Goal: Task Accomplishment & Management: Manage account settings

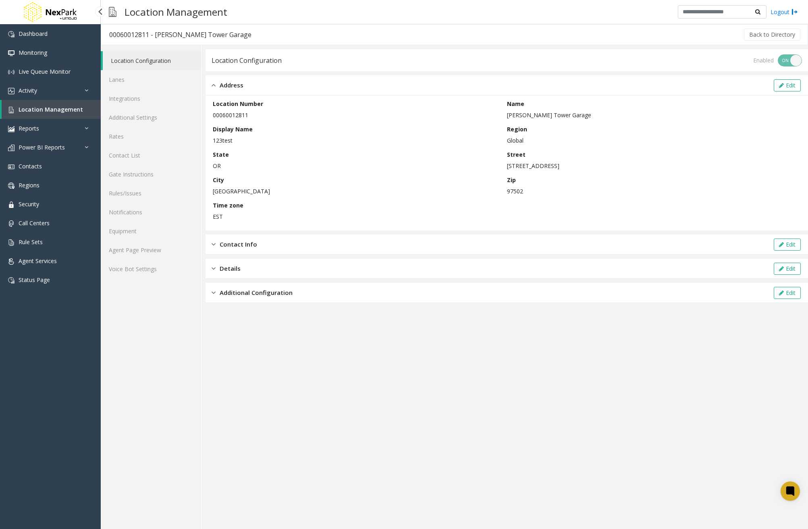
click at [57, 291] on div "Dashboard Monitoring Live Queue Monitor Activity Daily Activity Lane Activity A…" at bounding box center [50, 159] width 101 height 271
click at [57, 287] on link "Status Page" at bounding box center [50, 280] width 101 height 19
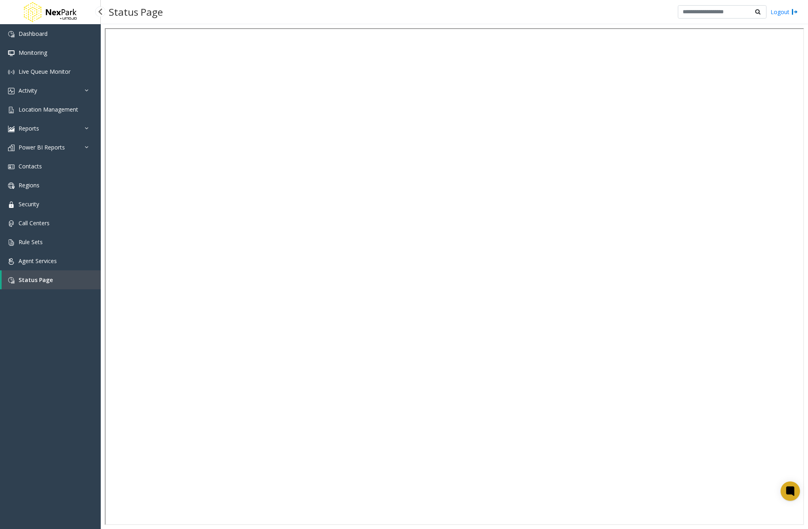
click at [49, 273] on link "Status Page" at bounding box center [51, 280] width 99 height 19
click at [52, 267] on link "Agent Services" at bounding box center [50, 261] width 101 height 19
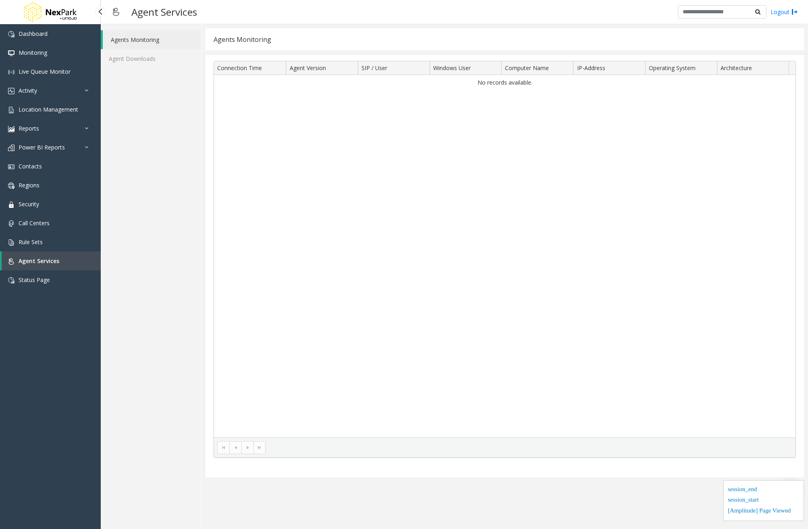
click at [56, 261] on span "Agent Services" at bounding box center [39, 261] width 41 height 8
click at [159, 59] on link "Agent Downloads" at bounding box center [151, 58] width 100 height 19
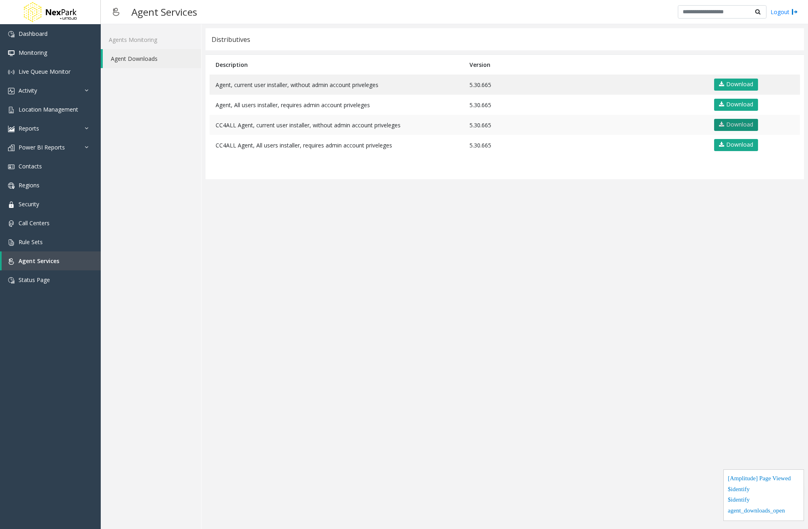
click at [741, 125] on link "Download" at bounding box center [736, 125] width 44 height 12
click at [26, 110] on span "Location Management" at bounding box center [49, 110] width 60 height 8
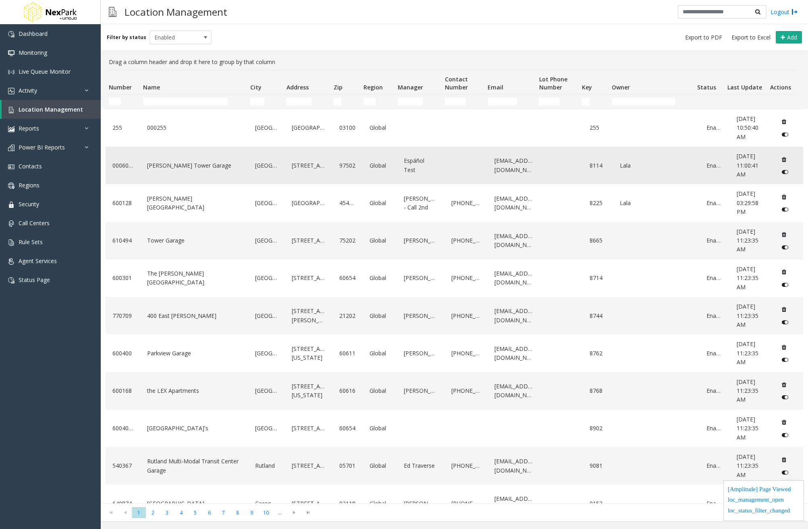
click at [183, 170] on link "[PERSON_NAME] Tower Garage" at bounding box center [194, 165] width 98 height 13
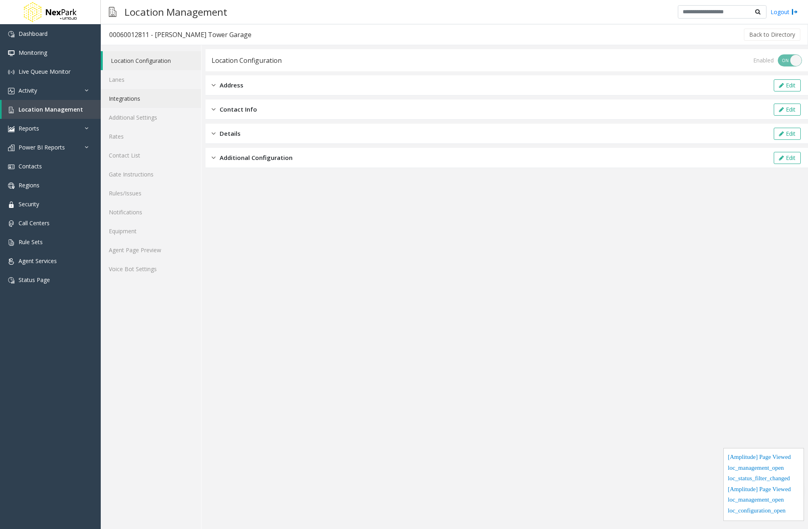
click at [129, 99] on link "Integrations" at bounding box center [151, 98] width 100 height 19
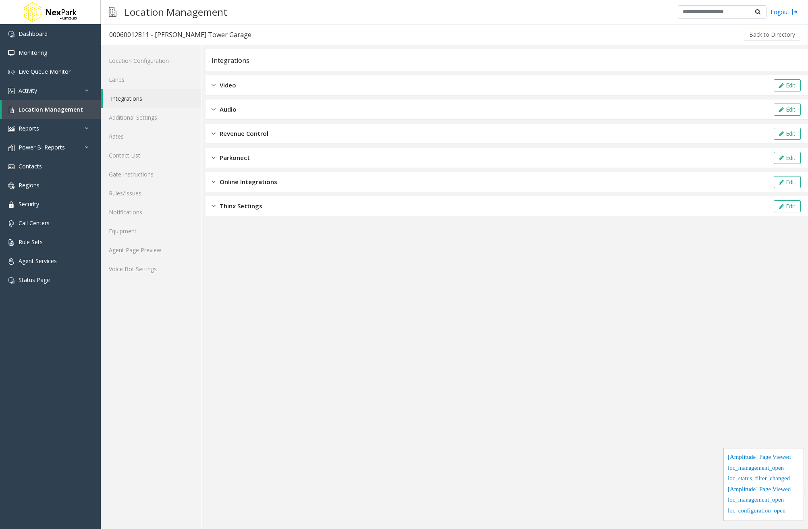
click at [273, 84] on div "Video Edit" at bounding box center [507, 85] width 603 height 20
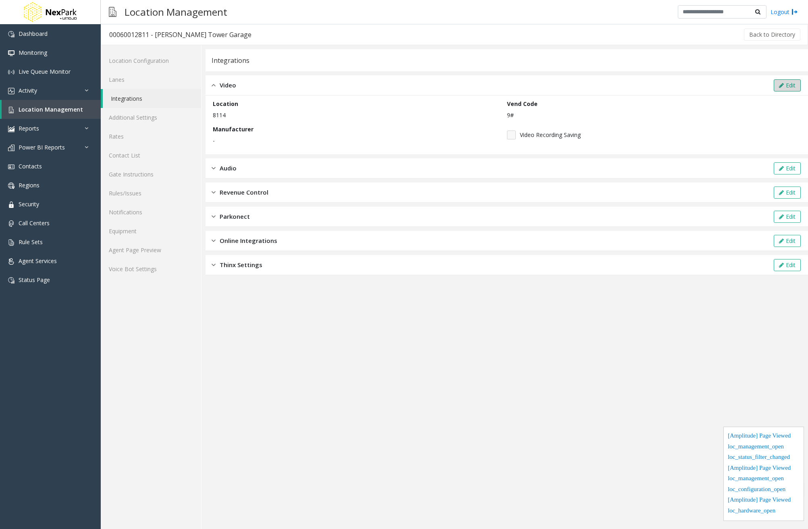
click at [800, 85] on button "Edit" at bounding box center [787, 85] width 27 height 12
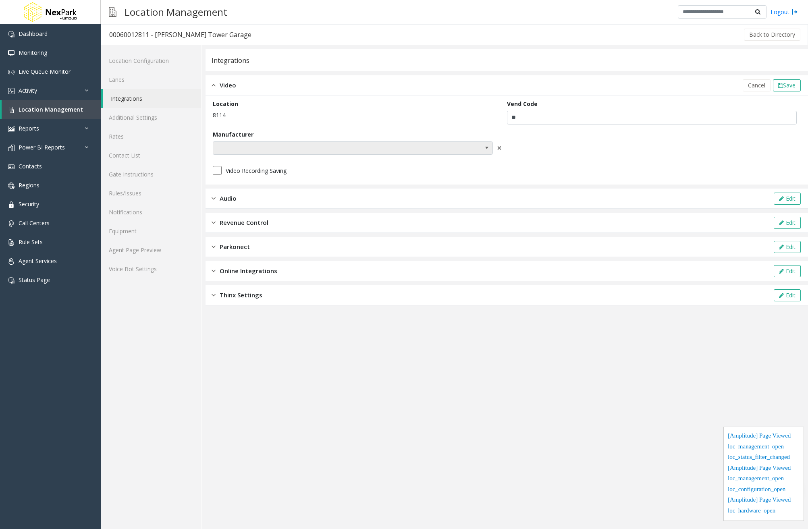
click at [485, 150] on span at bounding box center [487, 148] width 6 height 6
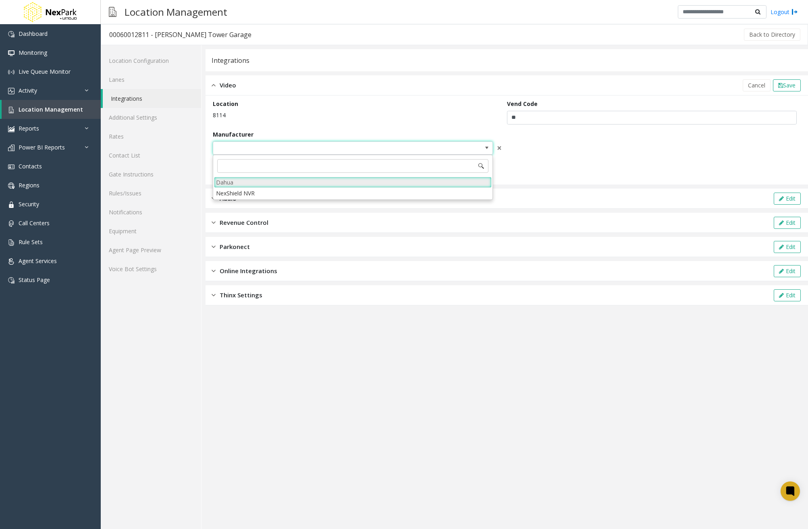
click at [337, 184] on li "Dahua" at bounding box center [353, 182] width 278 height 11
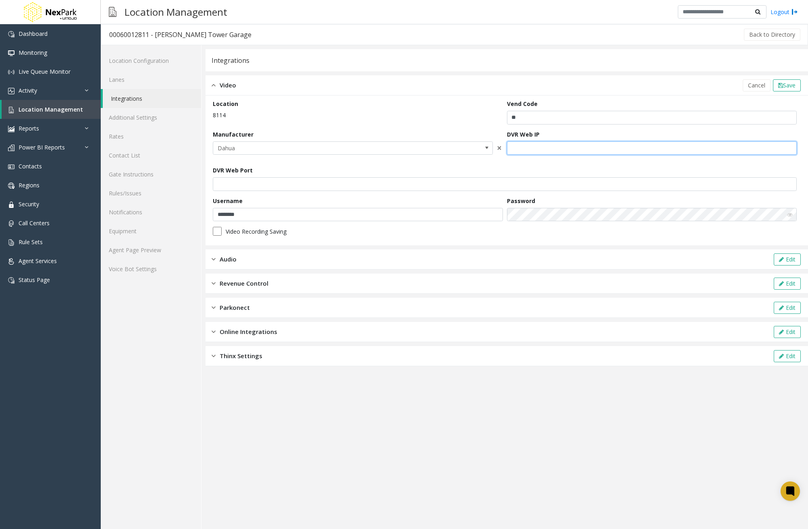
click at [572, 148] on input "text" at bounding box center [652, 149] width 290 height 14
click at [609, 145] on input "*****" at bounding box center [652, 149] width 290 height 14
type input "**********"
click at [536, 119] on input "**" at bounding box center [652, 118] width 290 height 14
drag, startPoint x: 536, startPoint y: 119, endPoint x: 468, endPoint y: 116, distance: 68.6
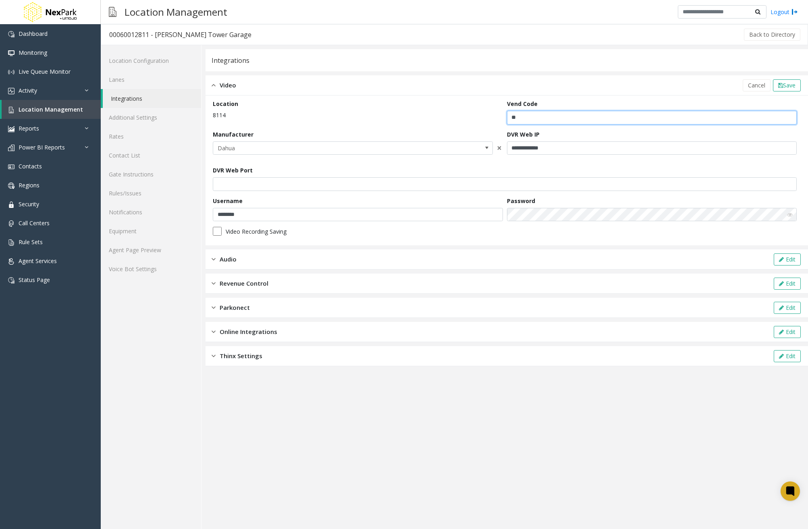
click at [469, 116] on form "**********" at bounding box center [507, 171] width 588 height 142
type input "*"
drag, startPoint x: 293, startPoint y: 217, endPoint x: 57, endPoint y: 209, distance: 236.4
click at [57, 209] on app-root "**********" at bounding box center [404, 264] width 808 height 529
type input "*****"
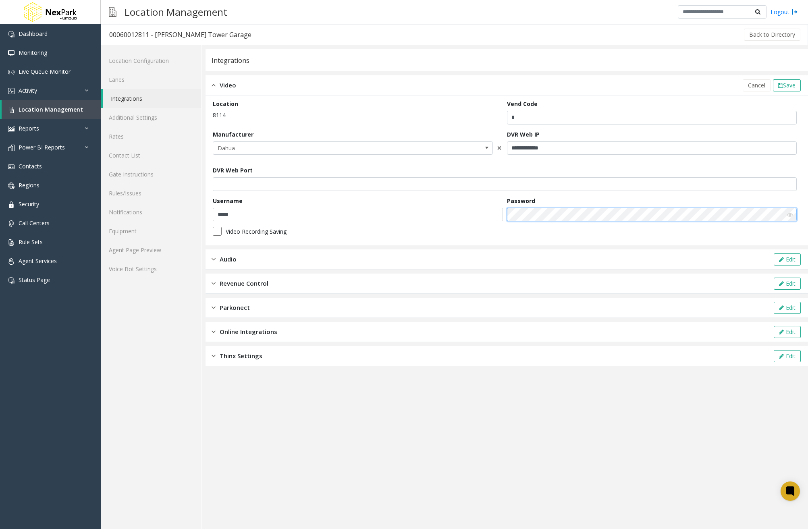
click at [408, 206] on form "**********" at bounding box center [507, 171] width 588 height 142
click at [791, 215] on icon at bounding box center [790, 215] width 6 height 6
click at [301, 210] on form "**********" at bounding box center [507, 171] width 588 height 142
click at [678, 237] on form "**********" at bounding box center [507, 171] width 588 height 142
click at [790, 86] on span "Save" at bounding box center [789, 85] width 12 height 8
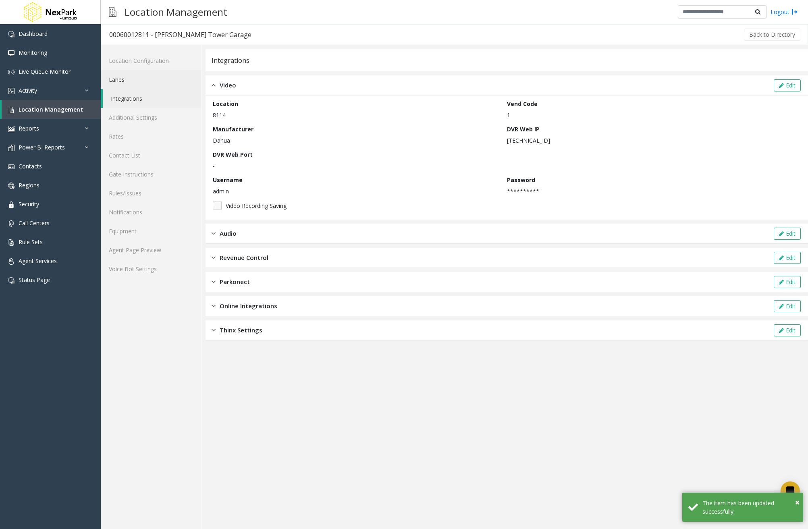
click at [150, 81] on link "Lanes" at bounding box center [151, 79] width 100 height 19
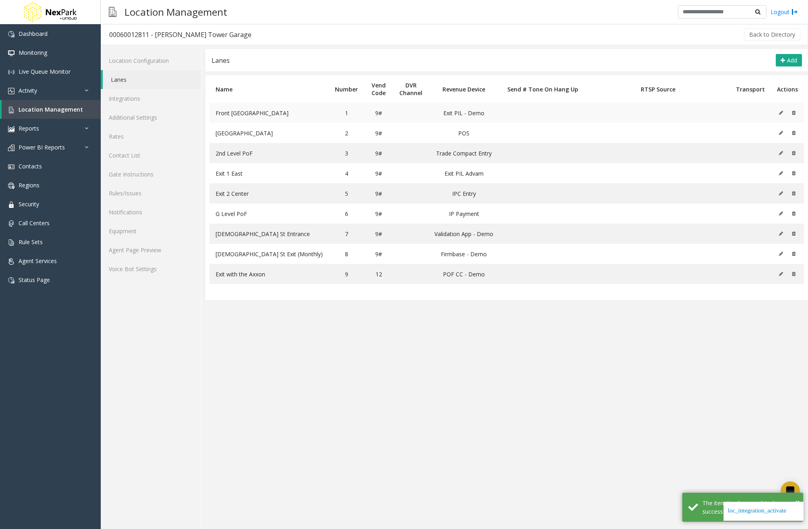
click at [781, 112] on icon at bounding box center [781, 112] width 4 height 5
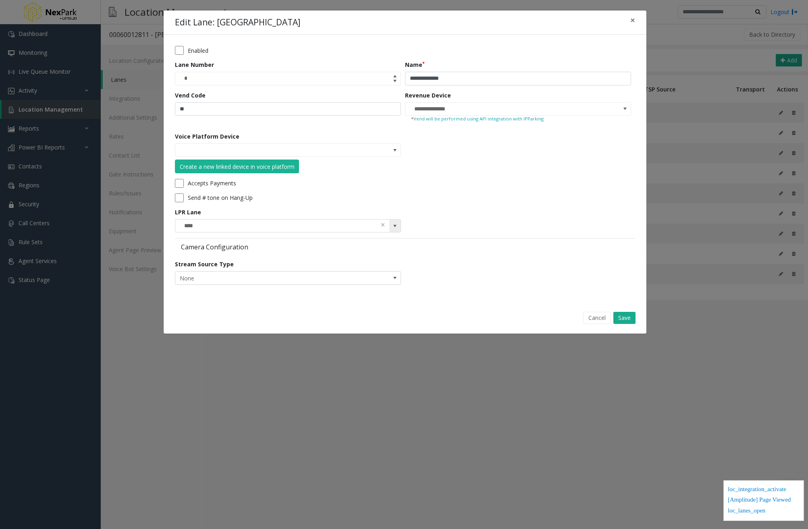
click at [391, 225] on span at bounding box center [394, 226] width 11 height 13
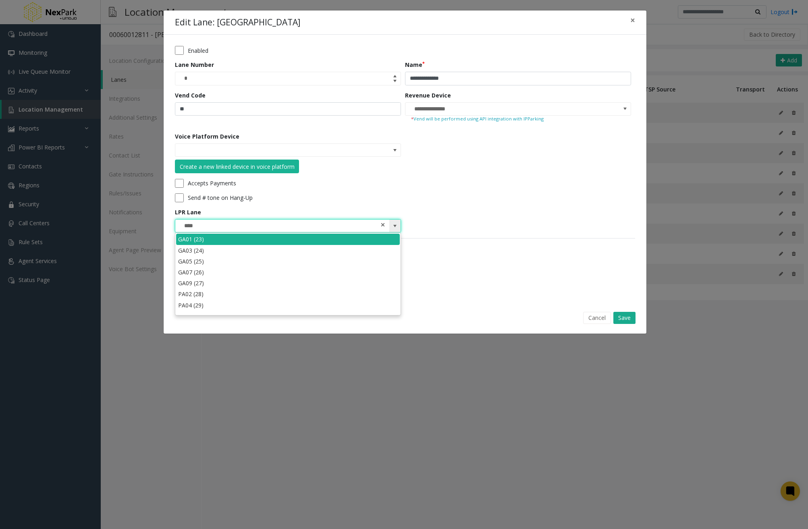
click at [385, 222] on span at bounding box center [383, 225] width 6 height 8
click at [525, 185] on div "Accepts Payments" at bounding box center [403, 183] width 456 height 9
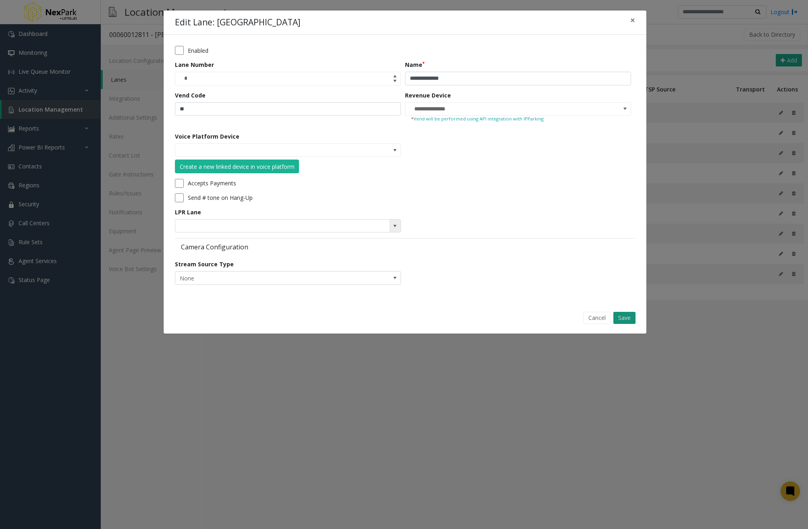
click at [630, 319] on button "Save" at bounding box center [625, 318] width 22 height 12
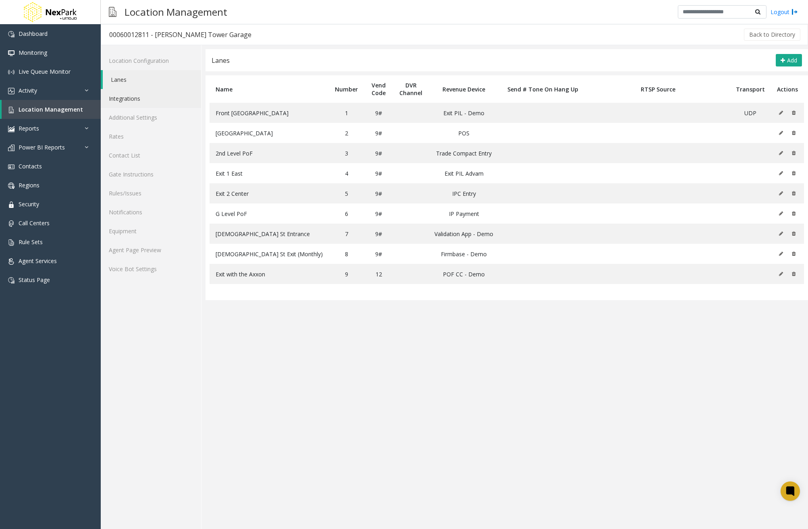
click at [153, 96] on link "Integrations" at bounding box center [151, 98] width 100 height 19
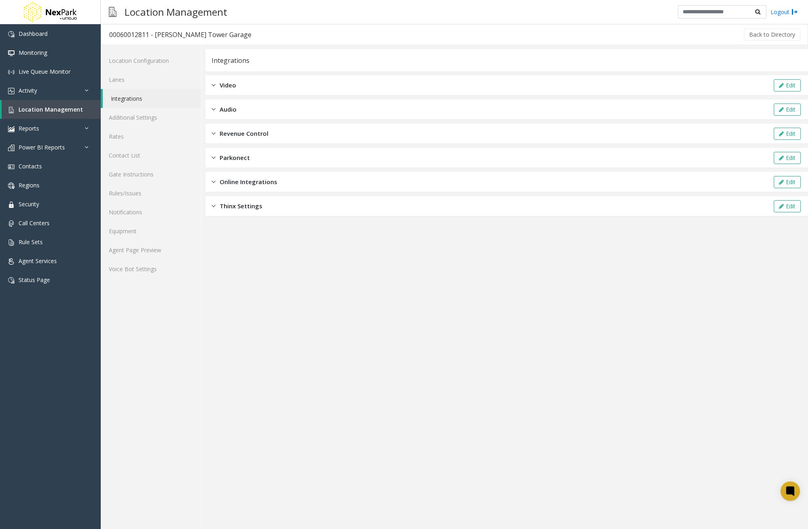
click at [249, 85] on div "Video Edit" at bounding box center [507, 85] width 603 height 20
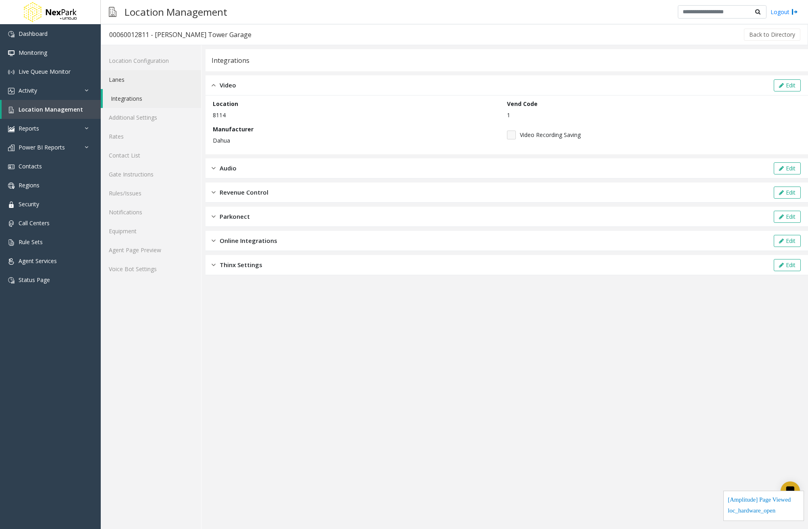
click at [134, 83] on link "Lanes" at bounding box center [151, 79] width 100 height 19
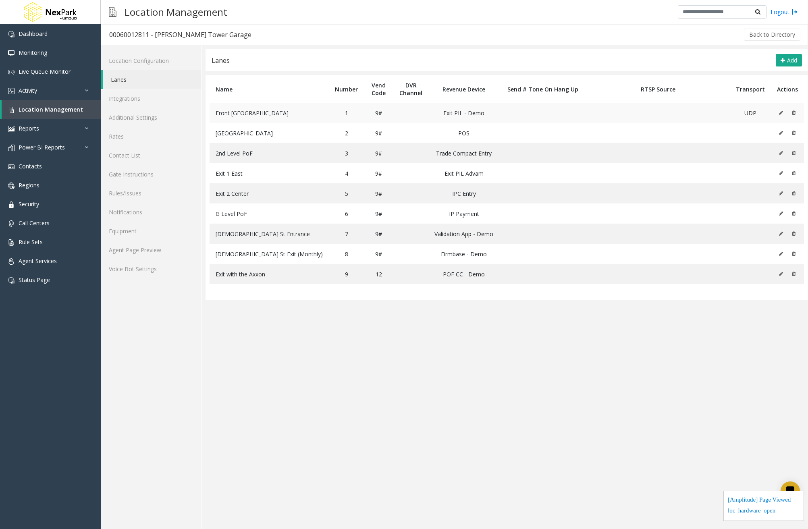
click at [780, 110] on icon at bounding box center [781, 112] width 4 height 5
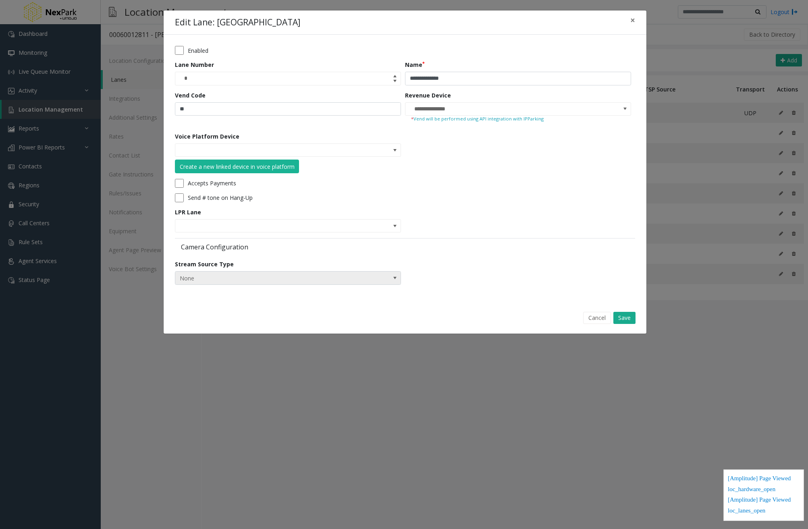
click at [395, 279] on span at bounding box center [395, 278] width 6 height 6
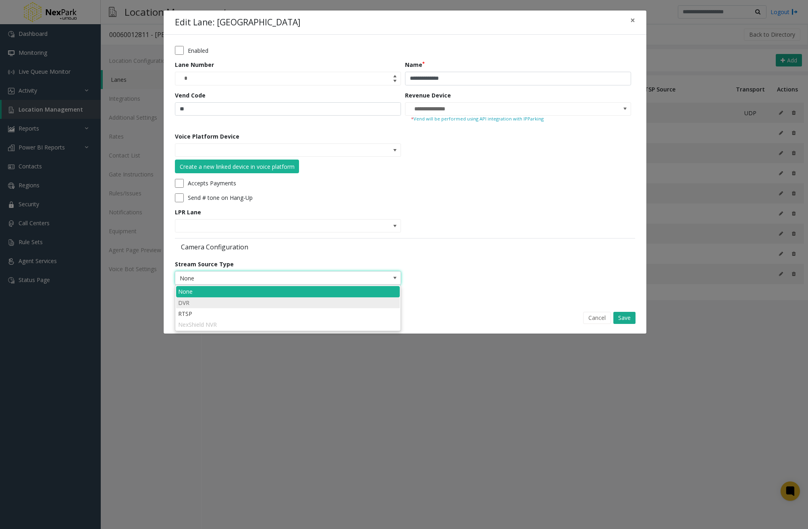
click at [337, 304] on li "DVR" at bounding box center [288, 303] width 224 height 11
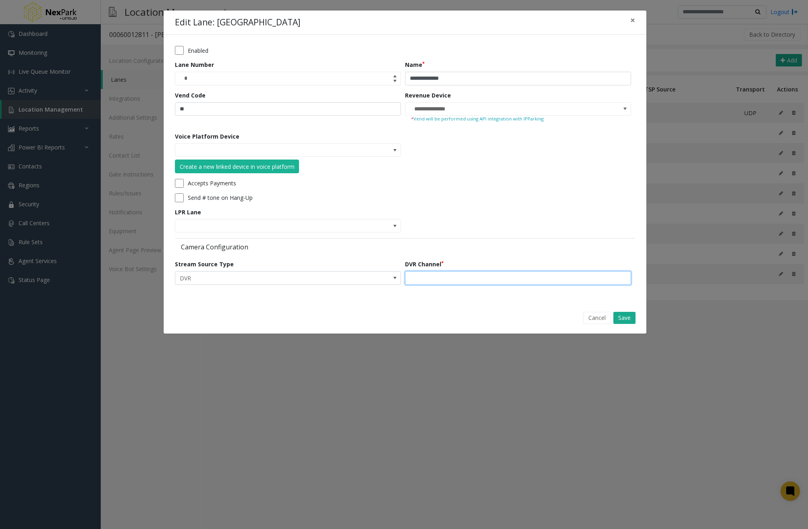
click at [541, 283] on input "text" at bounding box center [518, 278] width 226 height 14
click at [501, 276] on input "text" at bounding box center [518, 278] width 226 height 14
click at [394, 278] on span at bounding box center [395, 278] width 6 height 6
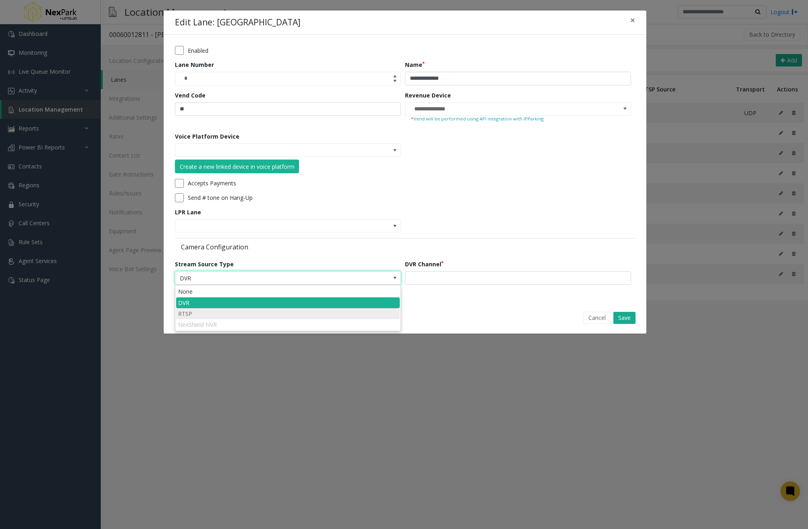
click at [331, 319] on li "RTSP" at bounding box center [288, 313] width 224 height 11
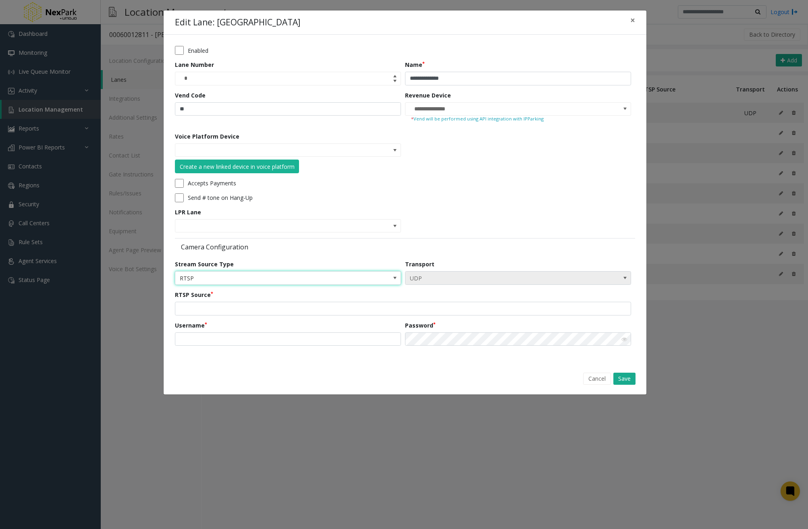
click at [614, 277] on span "UDP" at bounding box center [518, 278] width 226 height 14
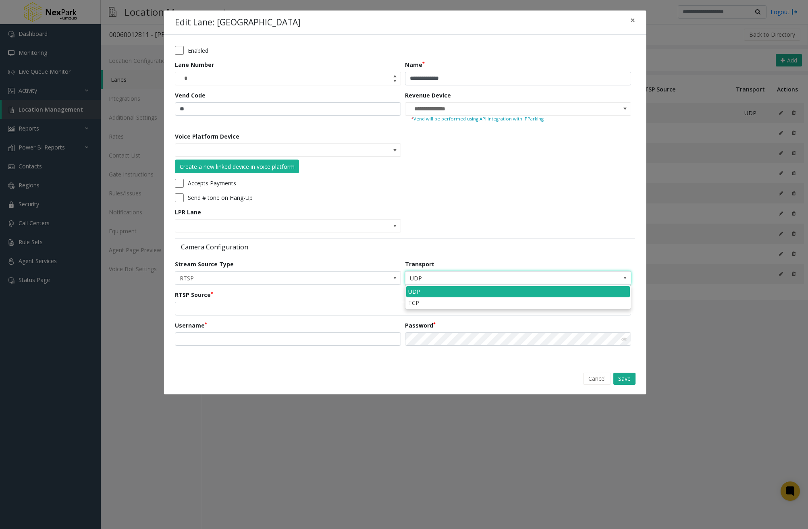
click at [441, 250] on div "Camera Configuration" at bounding box center [405, 246] width 460 height 16
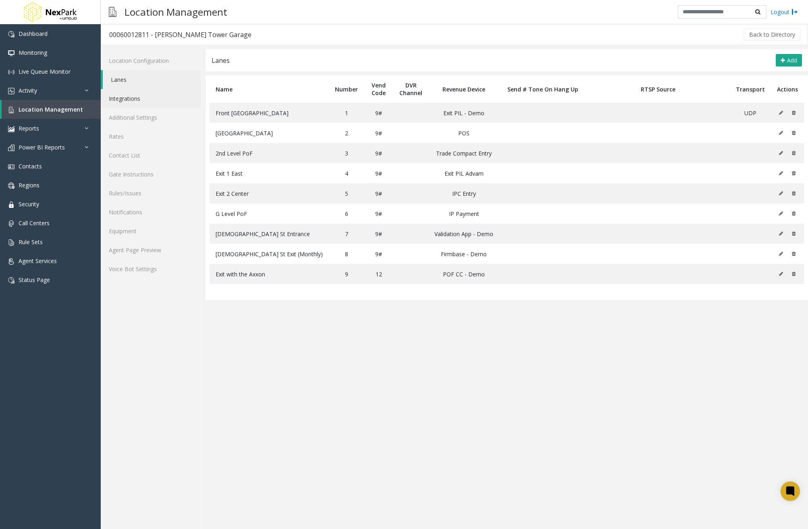
click at [150, 94] on link "Integrations" at bounding box center [151, 98] width 100 height 19
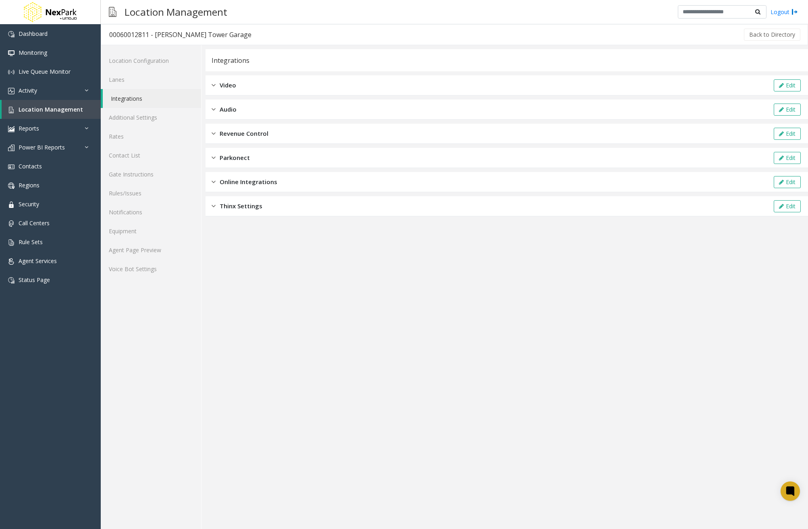
click at [264, 89] on div "Video Edit" at bounding box center [507, 85] width 603 height 20
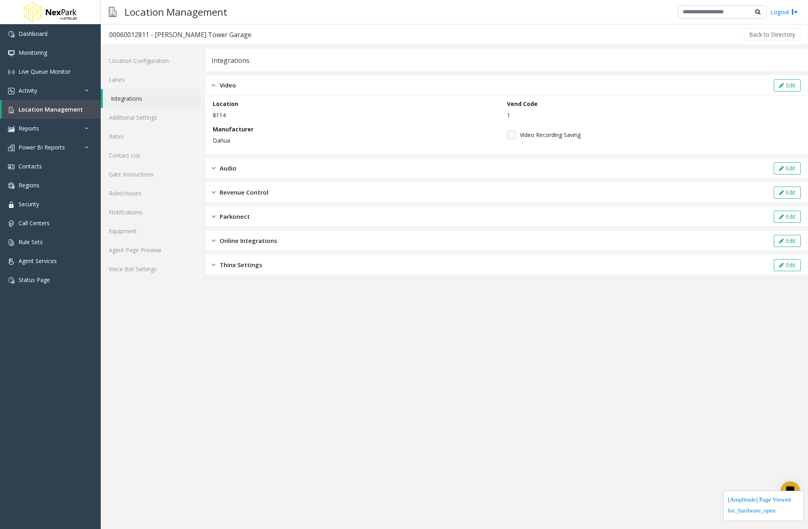
drag, startPoint x: 527, startPoint y: 119, endPoint x: 525, endPoint y: 127, distance: 7.8
click at [525, 127] on div "Location 8114 Vend Code 1 Manufacturer Dahua Video Recording Saving" at bounding box center [507, 125] width 588 height 51
click at [632, 137] on div "Video Recording Saving" at bounding box center [654, 135] width 294 height 20
click at [783, 85] on icon at bounding box center [781, 86] width 5 height 6
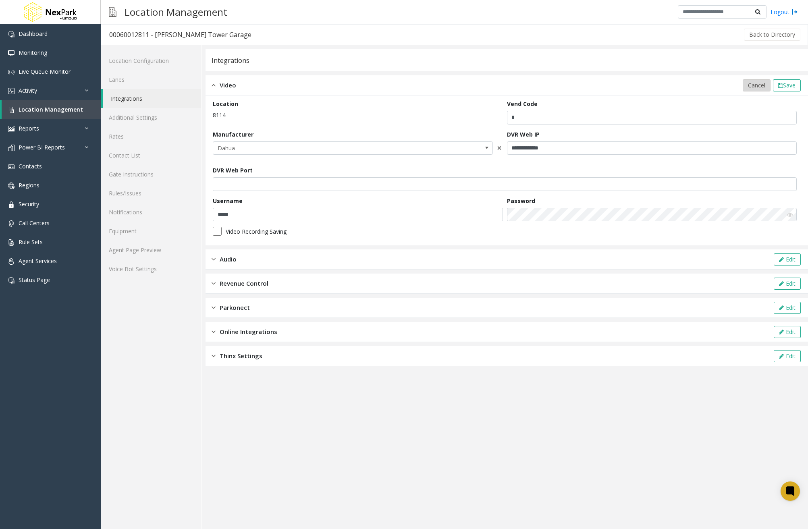
click at [757, 84] on span "Cancel" at bounding box center [756, 85] width 17 height 8
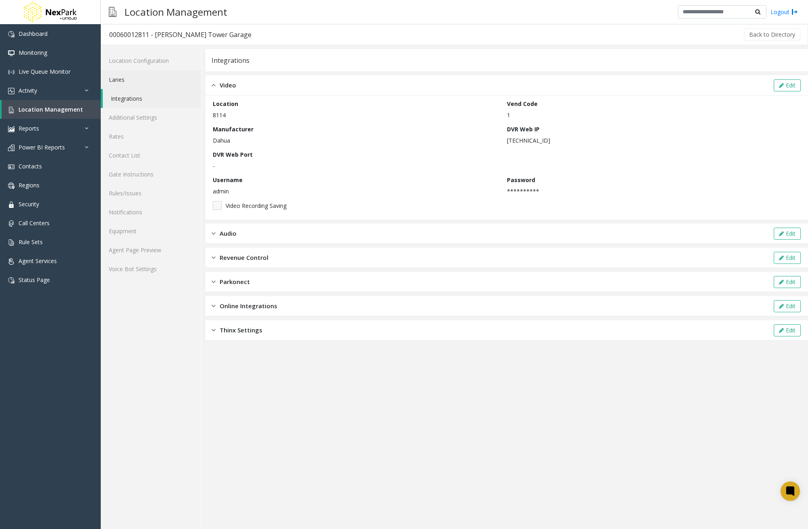
click at [131, 82] on link "Lanes" at bounding box center [151, 79] width 100 height 19
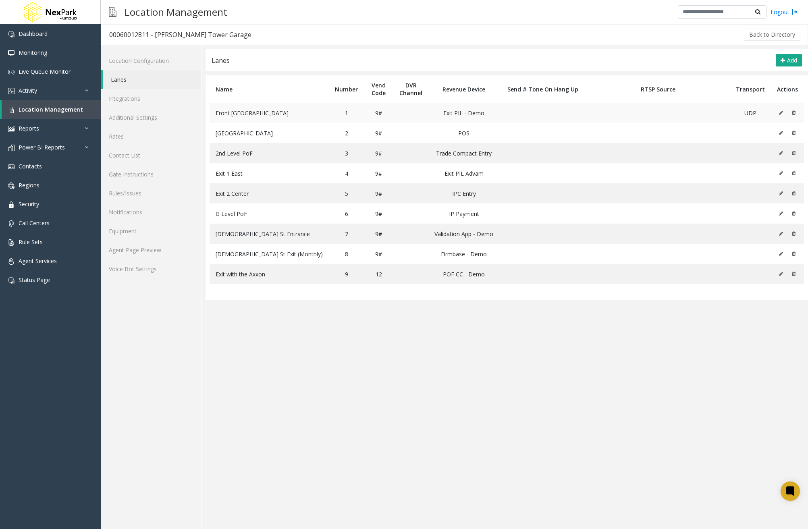
click at [781, 114] on icon at bounding box center [781, 112] width 4 height 5
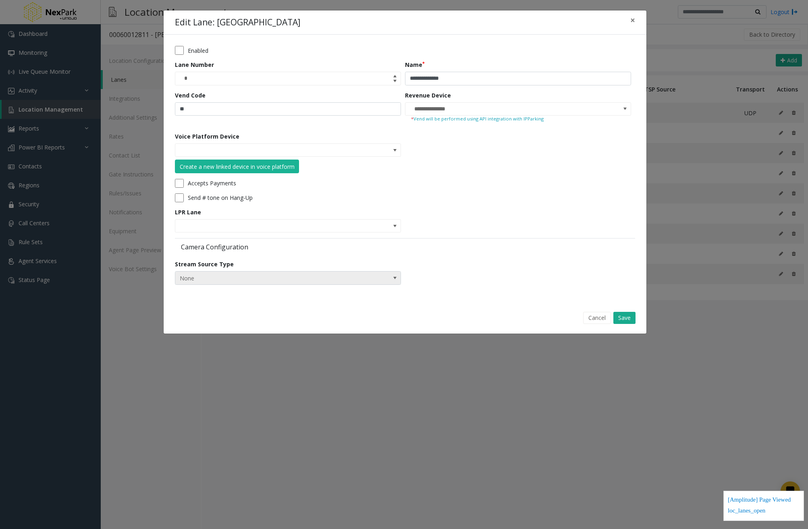
click at [394, 278] on span at bounding box center [395, 278] width 6 height 6
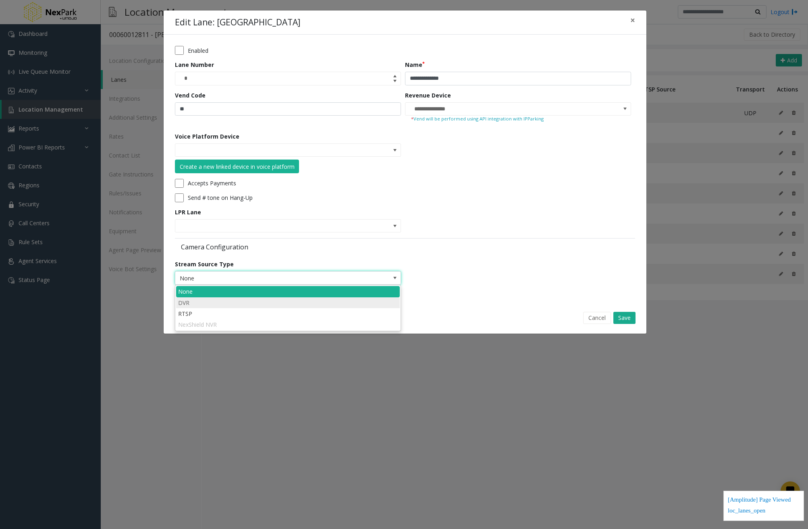
click at [362, 301] on li "DVR" at bounding box center [288, 303] width 224 height 11
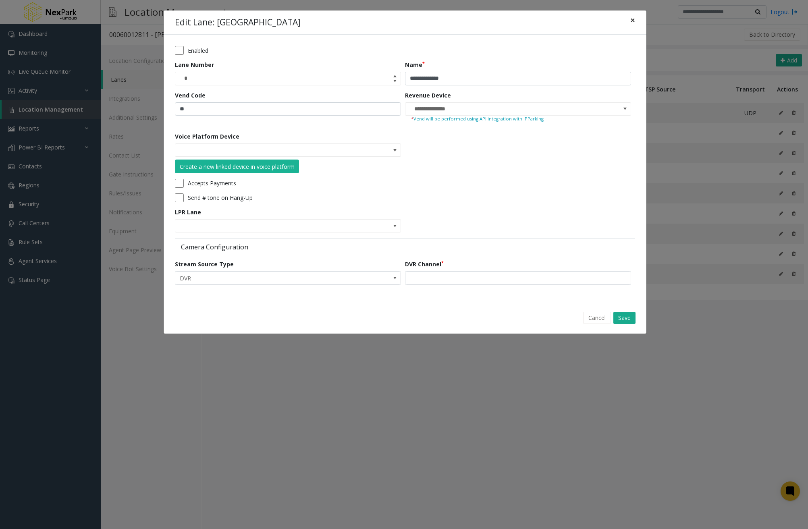
click at [635, 21] on span "×" at bounding box center [633, 20] width 5 height 11
